Goal: Task Accomplishment & Management: Manage account settings

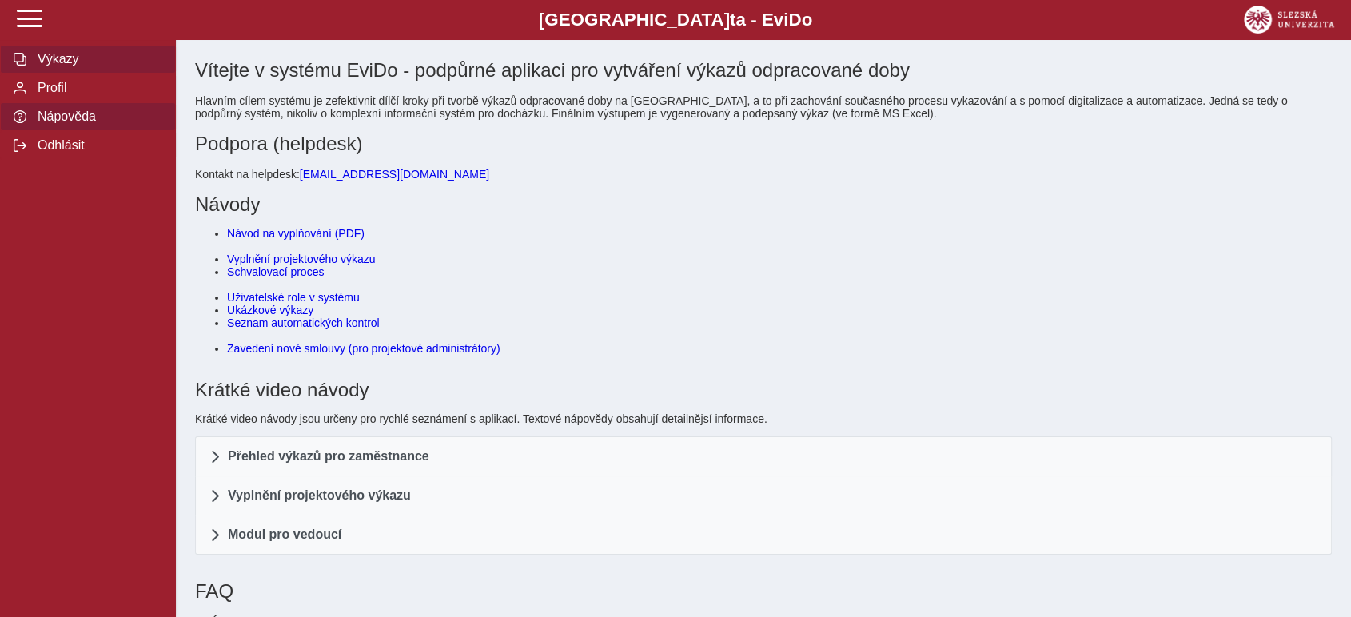
click at [22, 64] on span "button" at bounding box center [20, 59] width 13 height 13
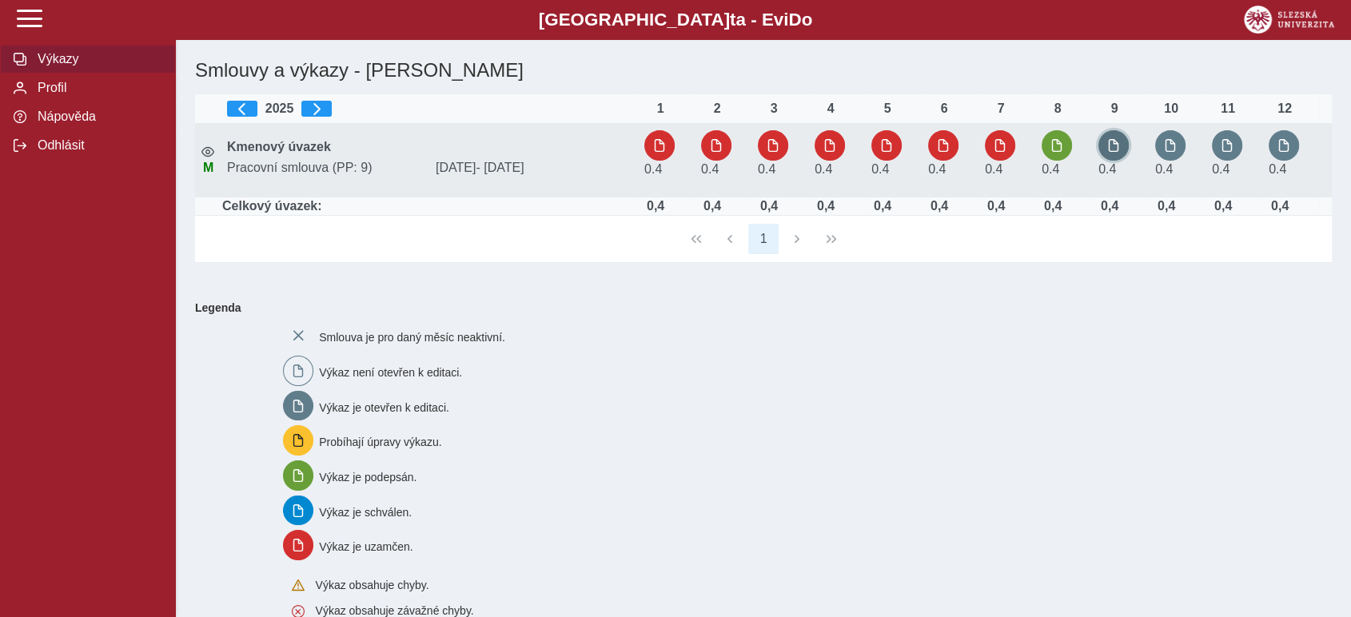
click at [1114, 140] on span "button" at bounding box center [1113, 145] width 13 height 13
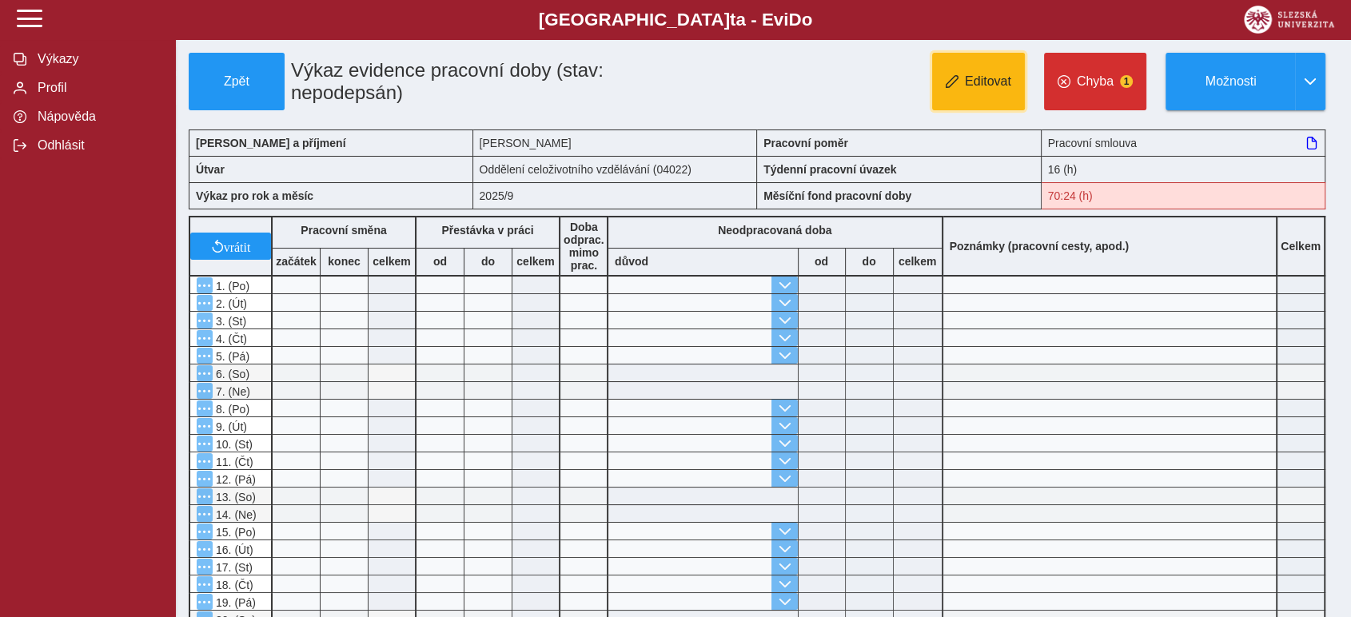
click at [938, 82] on button "Editovat" at bounding box center [978, 82] width 93 height 58
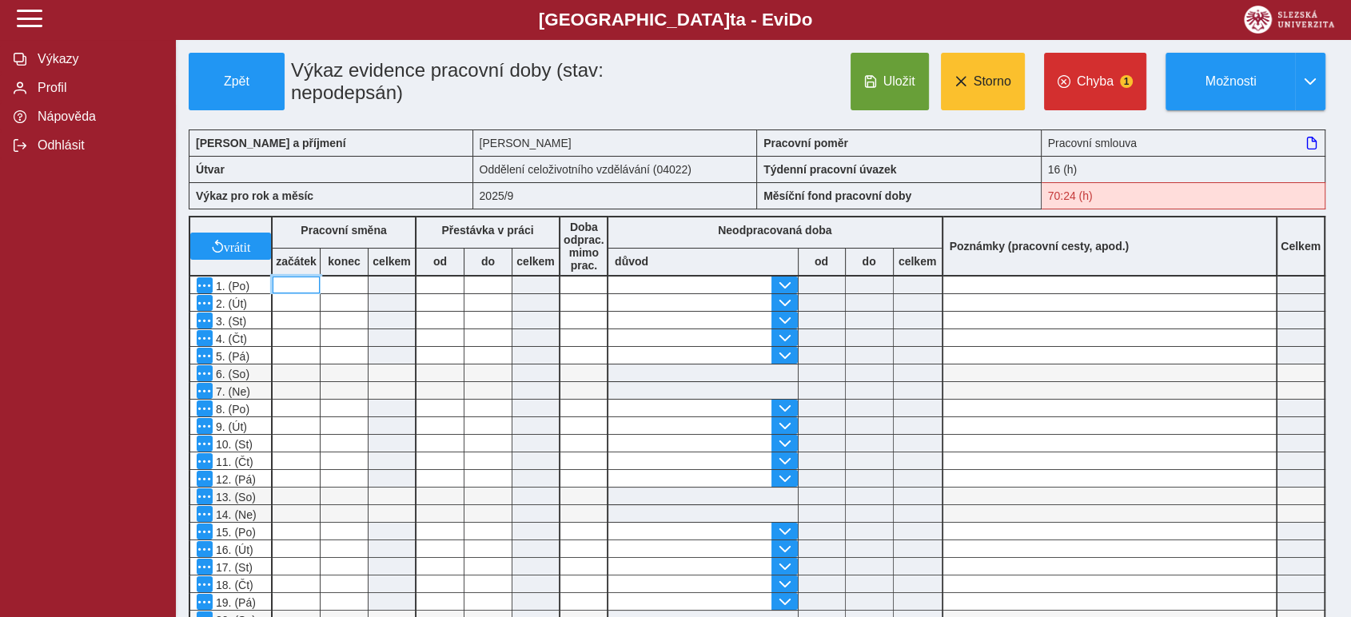
click at [308, 281] on input at bounding box center [296, 285] width 47 height 17
type input "*"
click at [346, 287] on input at bounding box center [344, 285] width 47 height 17
type input "**"
click at [908, 87] on span "Uložit" at bounding box center [899, 81] width 32 height 14
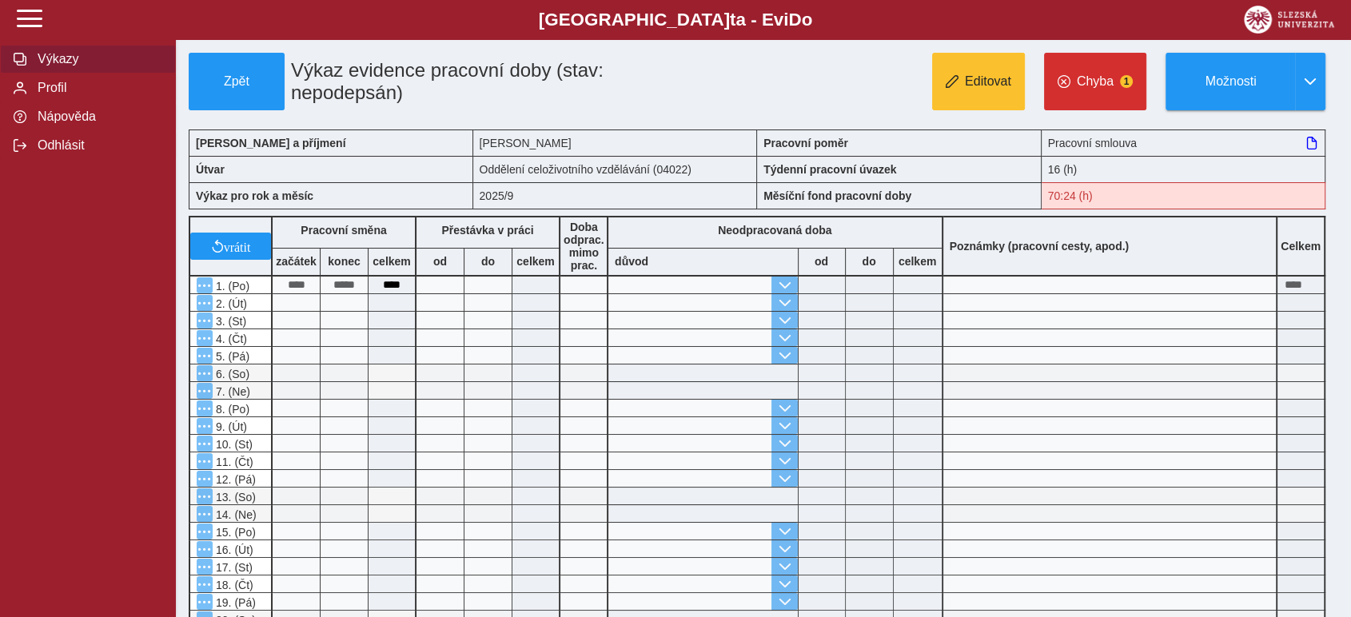
click at [58, 66] on span "Výkazy" at bounding box center [98, 59] width 130 height 14
